Goal: Task Accomplishment & Management: Use online tool/utility

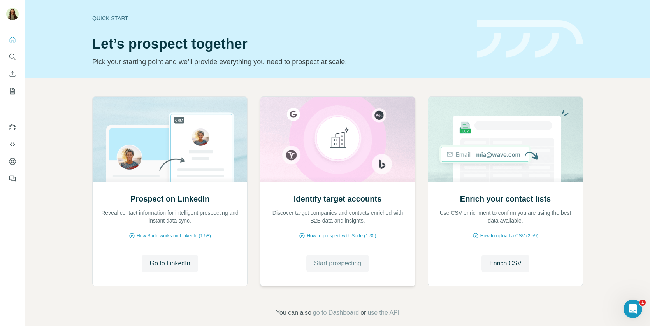
click at [322, 268] on button "Start prospecting" at bounding box center [337, 263] width 63 height 17
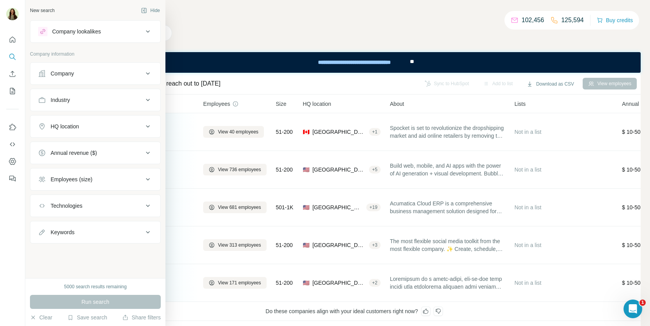
click at [48, 67] on button "Company" at bounding box center [95, 73] width 130 height 19
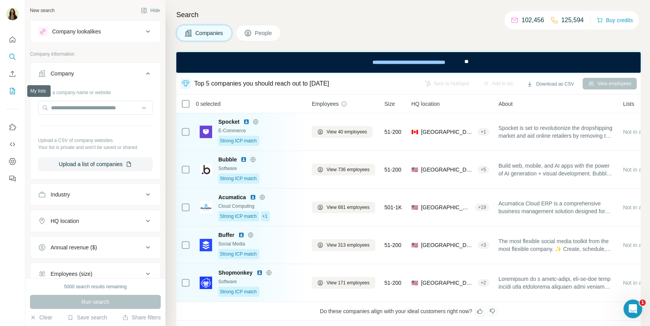
click at [8, 93] on button "My lists" at bounding box center [12, 91] width 12 height 14
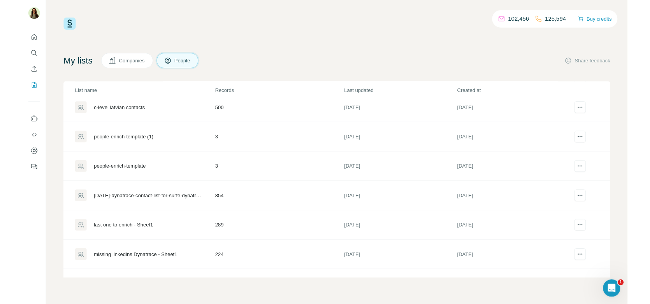
scroll to position [122, 0]
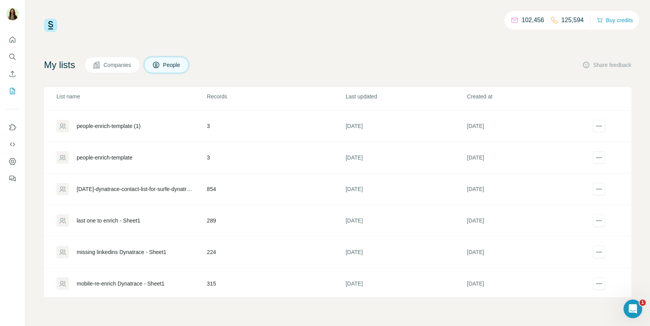
click at [160, 191] on div "8sept-dynatrace-contact-list-for-surfe-dynatrace - contact-list-for-surfe-dynat…" at bounding box center [131, 189] width 150 height 12
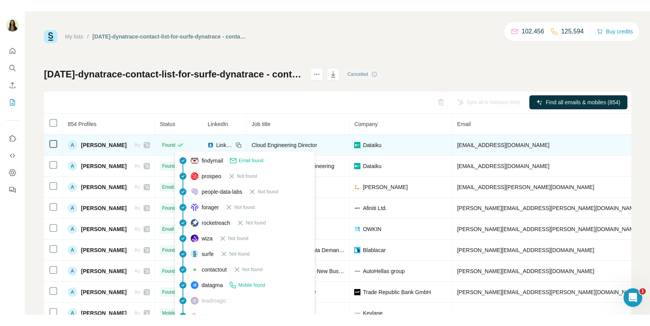
scroll to position [24, 0]
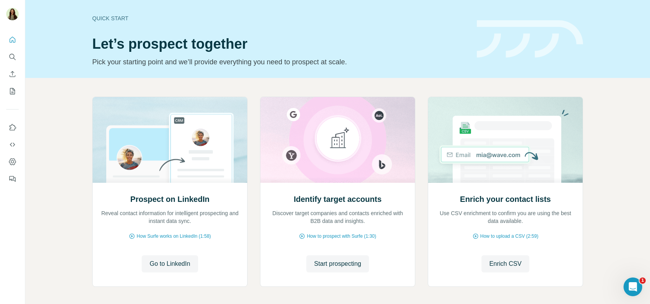
click at [606, 144] on div "Prospect on LinkedIn Reveal contact information for intelligent prospecting and…" at bounding box center [337, 207] width 625 height 259
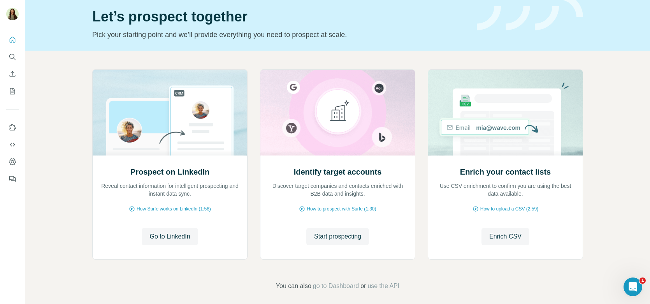
scroll to position [32, 0]
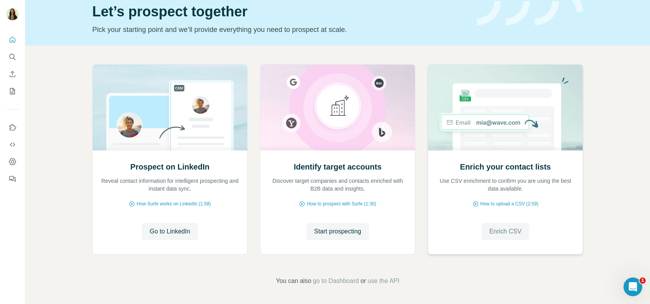
click at [490, 228] on span "Enrich CSV" at bounding box center [506, 231] width 32 height 9
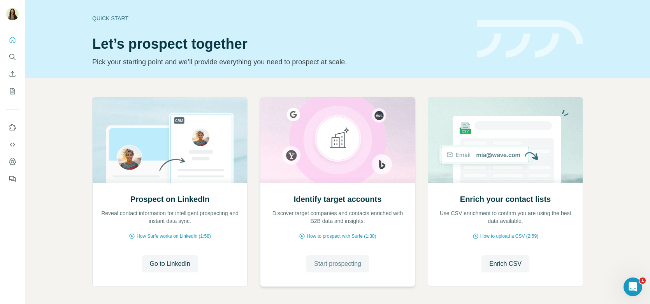
click at [323, 263] on span "Start prospecting" at bounding box center [337, 263] width 47 height 9
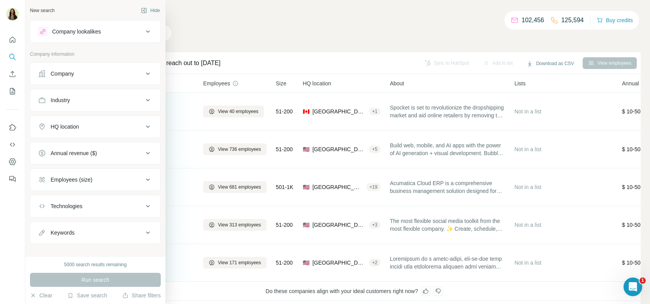
click at [82, 70] on div "Company" at bounding box center [90, 74] width 105 height 8
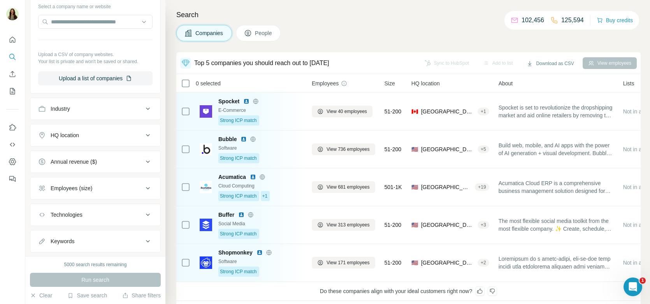
scroll to position [101, 0]
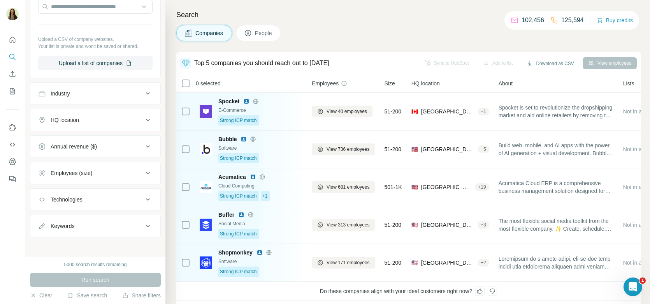
click at [67, 123] on button "HQ location" at bounding box center [95, 120] width 130 height 19
click at [99, 175] on button "Annual revenue ($)" at bounding box center [95, 169] width 130 height 19
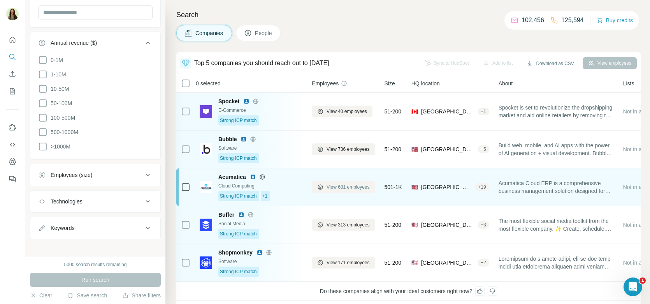
click at [349, 189] on span "View 681 employees" at bounding box center [348, 186] width 43 height 7
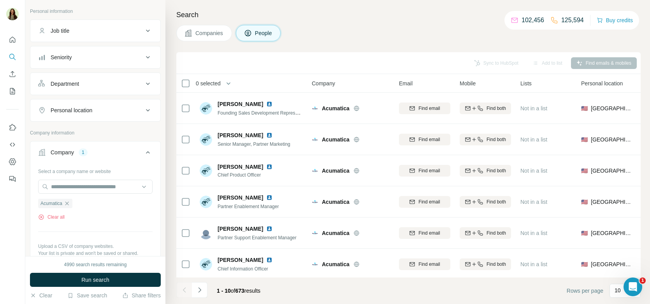
scroll to position [8, 0]
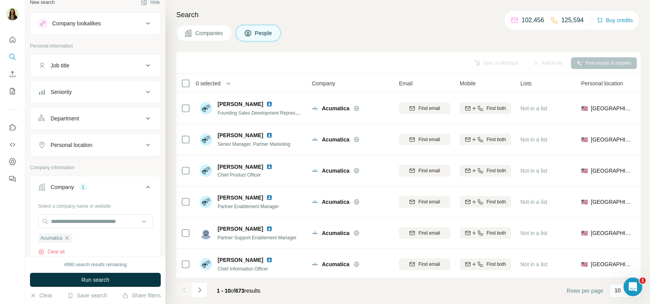
click at [85, 69] on button "Job title" at bounding box center [95, 65] width 130 height 19
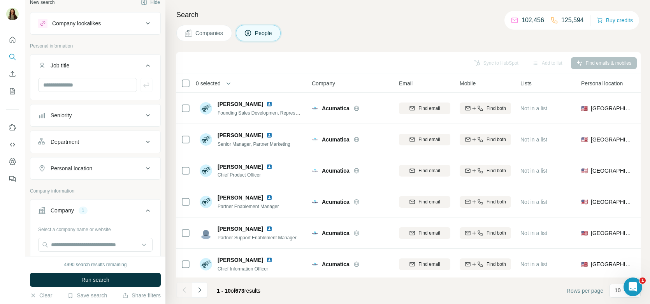
click at [86, 164] on div "Personal location" at bounding box center [72, 168] width 42 height 8
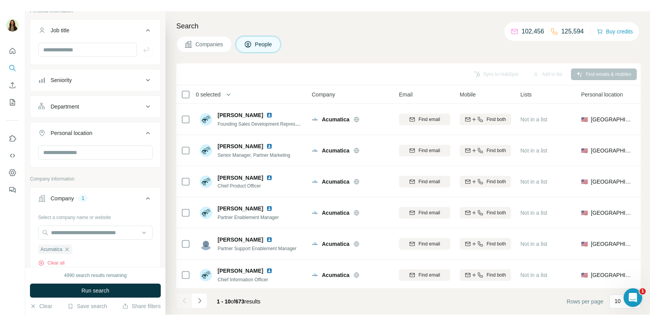
scroll to position [56, 0]
